Goal: Task Accomplishment & Management: Use online tool/utility

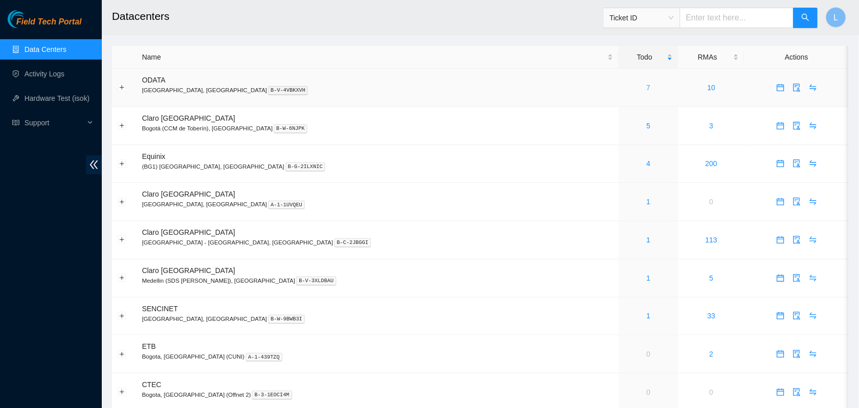
click at [647, 87] on link "7" at bounding box center [649, 87] width 4 height 8
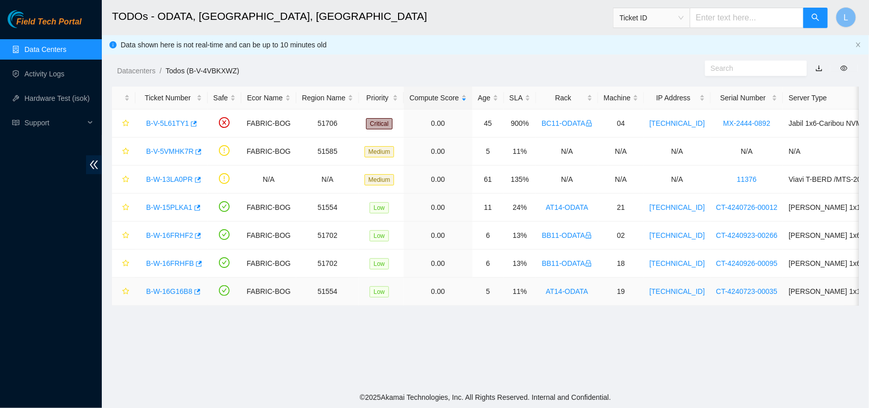
click at [168, 294] on link "B-W-16G16B8" at bounding box center [169, 291] width 46 height 8
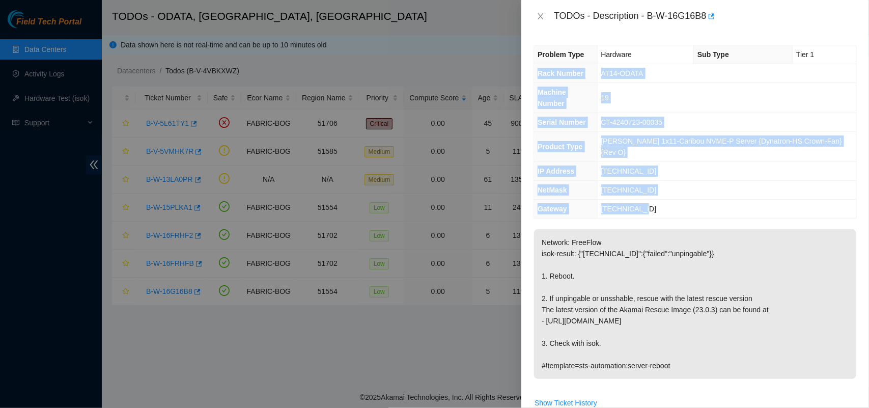
drag, startPoint x: 537, startPoint y: 76, endPoint x: 696, endPoint y: 184, distance: 192.2
click at [696, 184] on tbody "Problem Type Hardware Sub Type Tier 1 Rack Number AT14-ODATA Machine Number 19 …" at bounding box center [695, 131] width 322 height 173
copy tbody "Rack Number AT14-ODATA Machine Number 19 Serial Number CT-4240723-00035 Product…"
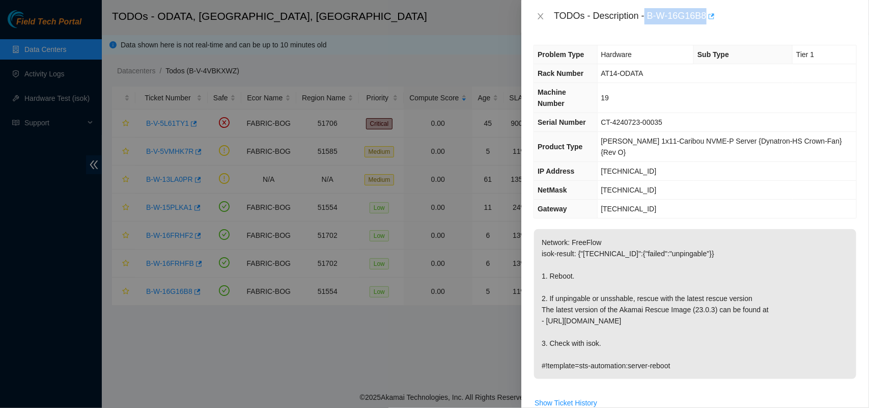
drag, startPoint x: 645, startPoint y: 18, endPoint x: 707, endPoint y: 20, distance: 61.1
click at [707, 20] on div "TODOs - Description - B-W-16G16B8" at bounding box center [705, 16] width 303 height 16
copy div "B-W-16G16B8"
click at [543, 18] on icon "close" at bounding box center [541, 16] width 6 height 6
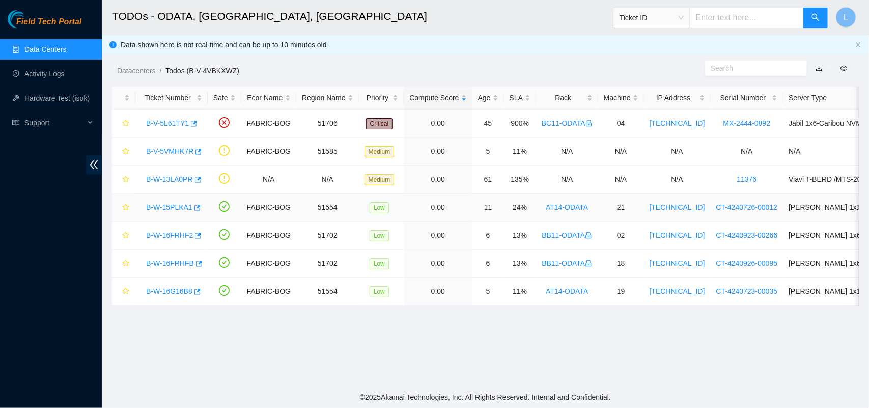
click at [169, 209] on link "B-W-15PLKA1" at bounding box center [169, 207] width 46 height 8
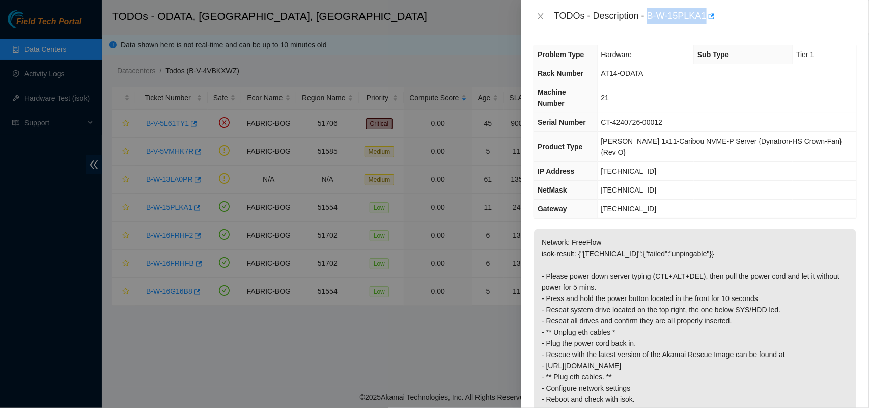
drag, startPoint x: 648, startPoint y: 16, endPoint x: 706, endPoint y: 19, distance: 57.6
click at [706, 19] on div "TODOs - Description - B-W-15PLKA1" at bounding box center [705, 16] width 303 height 16
copy div "B-W-15PLKA1"
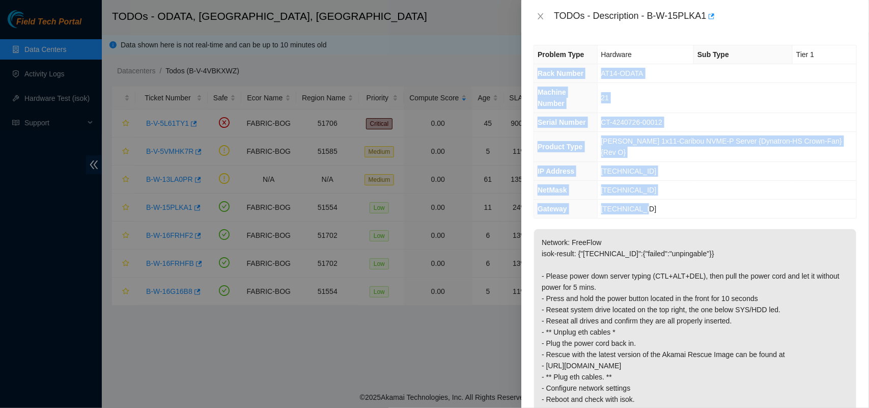
drag, startPoint x: 537, startPoint y: 76, endPoint x: 663, endPoint y: 187, distance: 168.1
click at [663, 187] on tbody "Problem Type Hardware Sub Type Tier 1 Rack Number AT14-ODATA Machine Number 21 …" at bounding box center [695, 131] width 322 height 173
copy tbody "Rack Number AT14-ODATA Machine Number 21 Serial Number CT-4240726-00012 Product…"
click at [540, 13] on icon "close" at bounding box center [541, 16] width 8 height 8
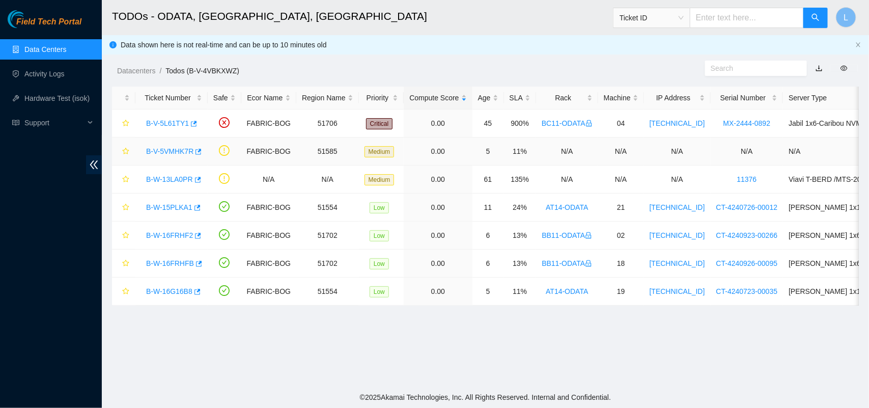
click at [174, 153] on link "B-V-5VMHK7R" at bounding box center [169, 151] width 47 height 8
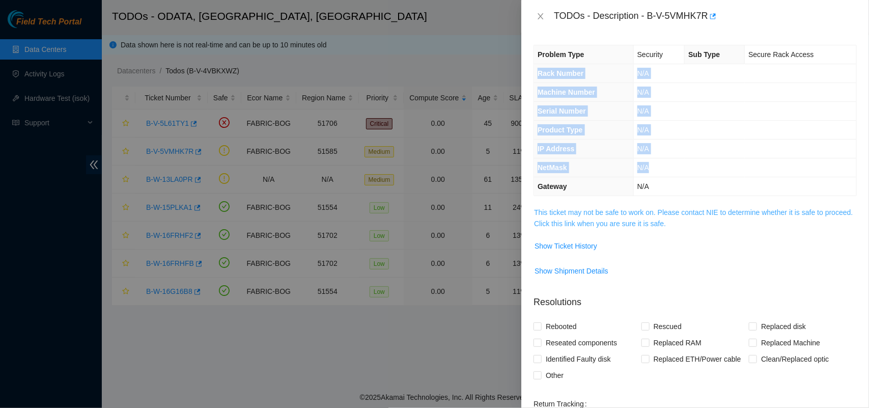
click at [583, 215] on link "This ticket may not be safe to work on. Please contact NIE to determine whether…" at bounding box center [693, 217] width 319 height 19
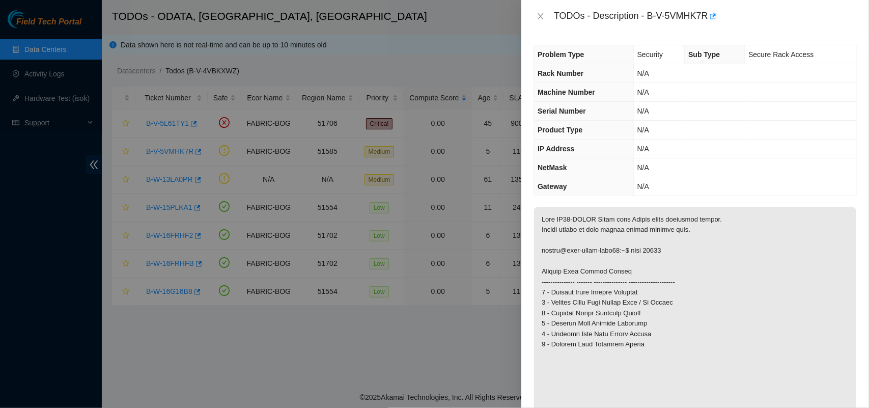
click at [556, 258] on p at bounding box center [695, 386] width 322 height 358
click at [540, 14] on icon "close" at bounding box center [541, 16] width 6 height 6
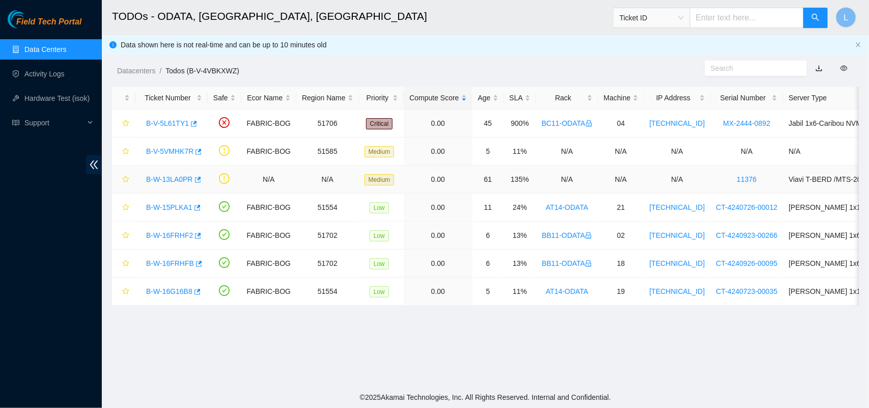
click at [169, 175] on link "B-W-13LA0PR" at bounding box center [169, 179] width 47 height 8
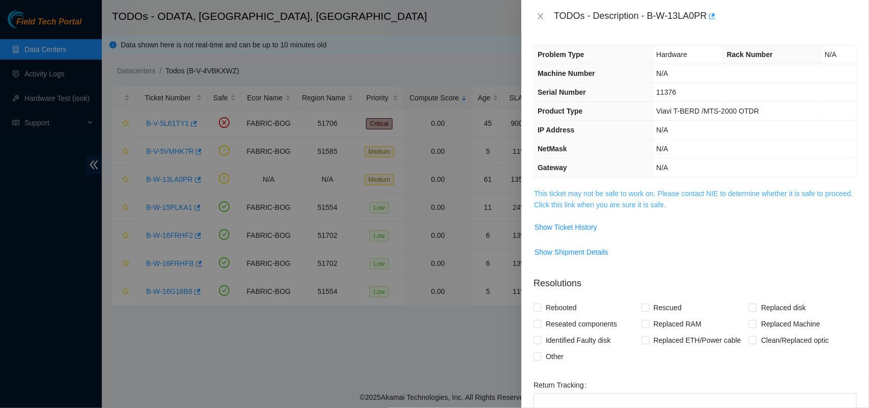
click at [555, 206] on link "This ticket may not be safe to work on. Please contact NIE to determine whether…" at bounding box center [693, 198] width 319 height 19
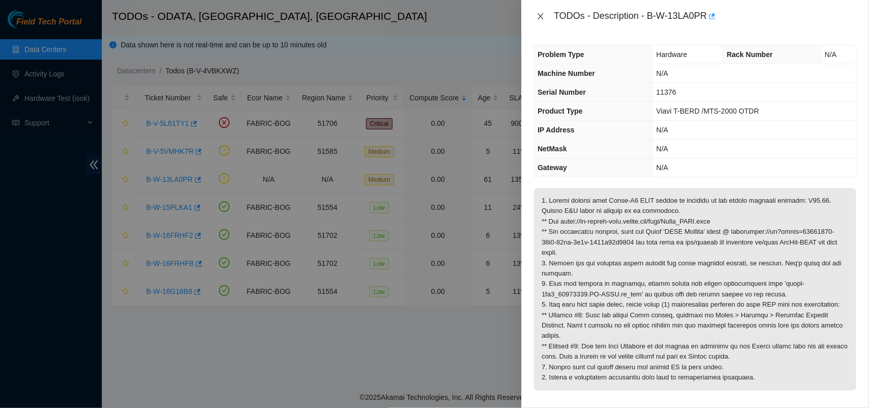
click at [538, 15] on icon "close" at bounding box center [541, 16] width 8 height 8
